Goal: Information Seeking & Learning: Check status

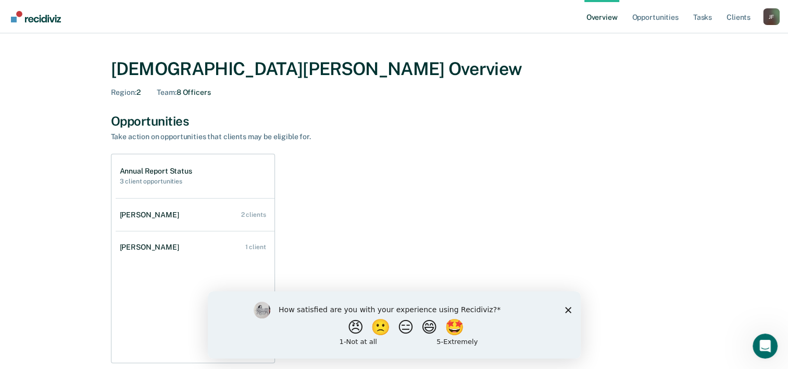
scroll to position [19, 0]
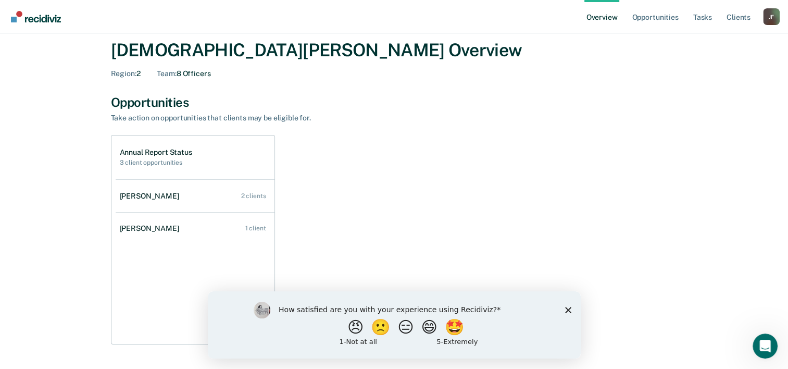
click at [572, 310] on div "How satisfied are you with your experience using Recidiviz? 😠 🙁 😑 😄 🤩 1 - Not a…" at bounding box center [393, 324] width 373 height 67
click at [566, 311] on polygon "Close survey" at bounding box center [568, 309] width 6 height 6
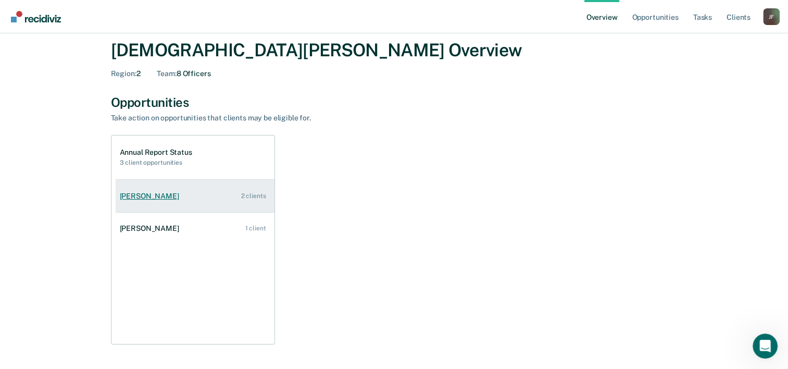
click at [148, 196] on div "[PERSON_NAME]" at bounding box center [152, 196] width 64 height 9
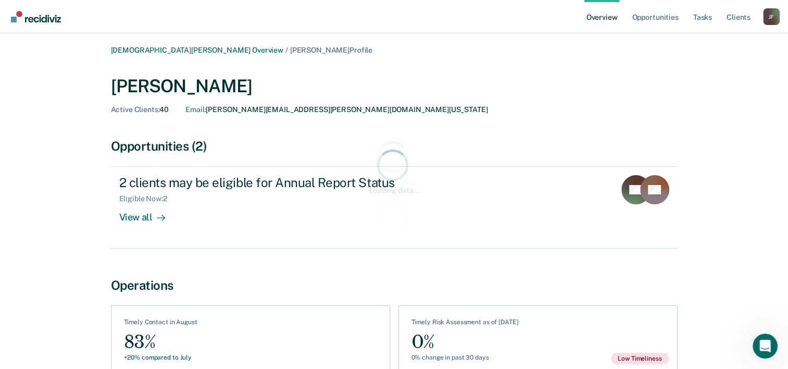
scroll to position [58, 0]
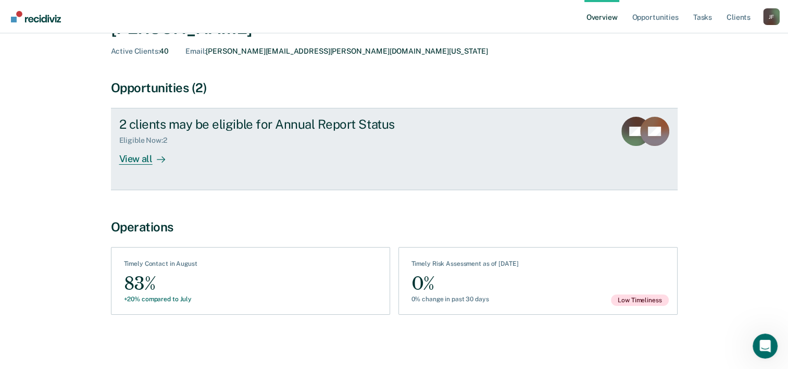
click at [150, 163] on div "View all" at bounding box center [148, 155] width 58 height 20
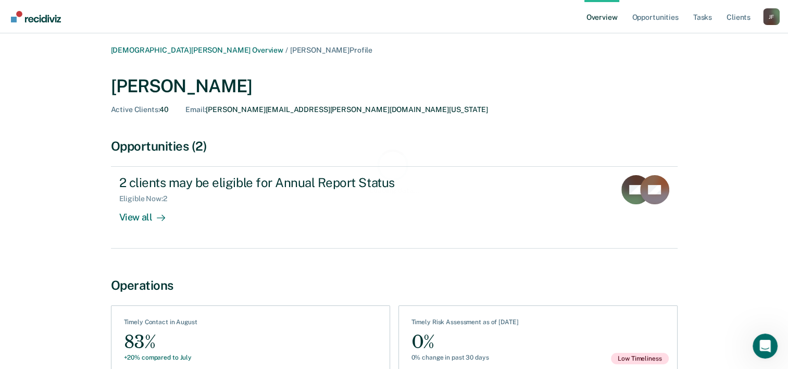
scroll to position [21, 0]
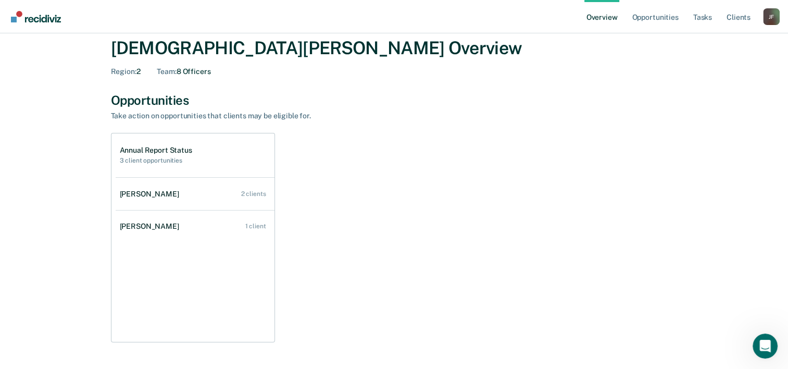
scroll to position [19, 0]
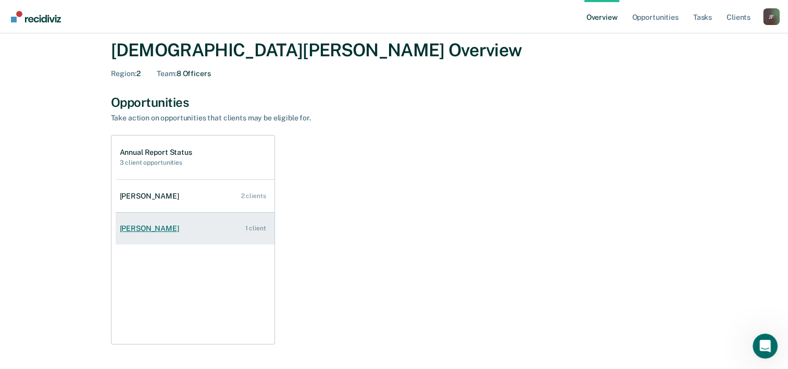
click at [147, 227] on div "[PERSON_NAME]" at bounding box center [152, 228] width 64 height 9
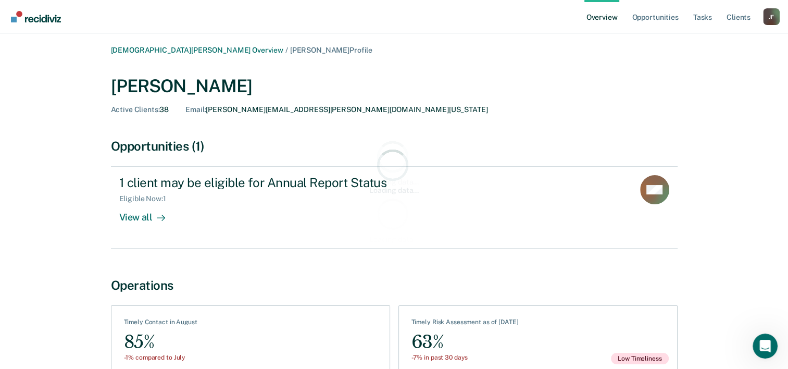
scroll to position [58, 0]
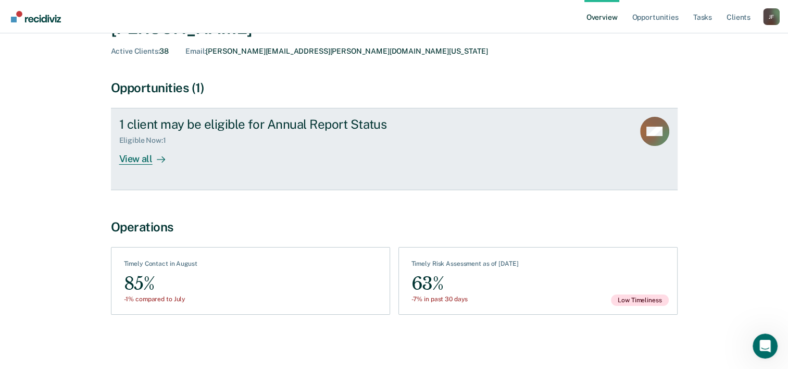
click at [142, 158] on div "View all" at bounding box center [148, 155] width 58 height 20
